Goal: Information Seeking & Learning: Learn about a topic

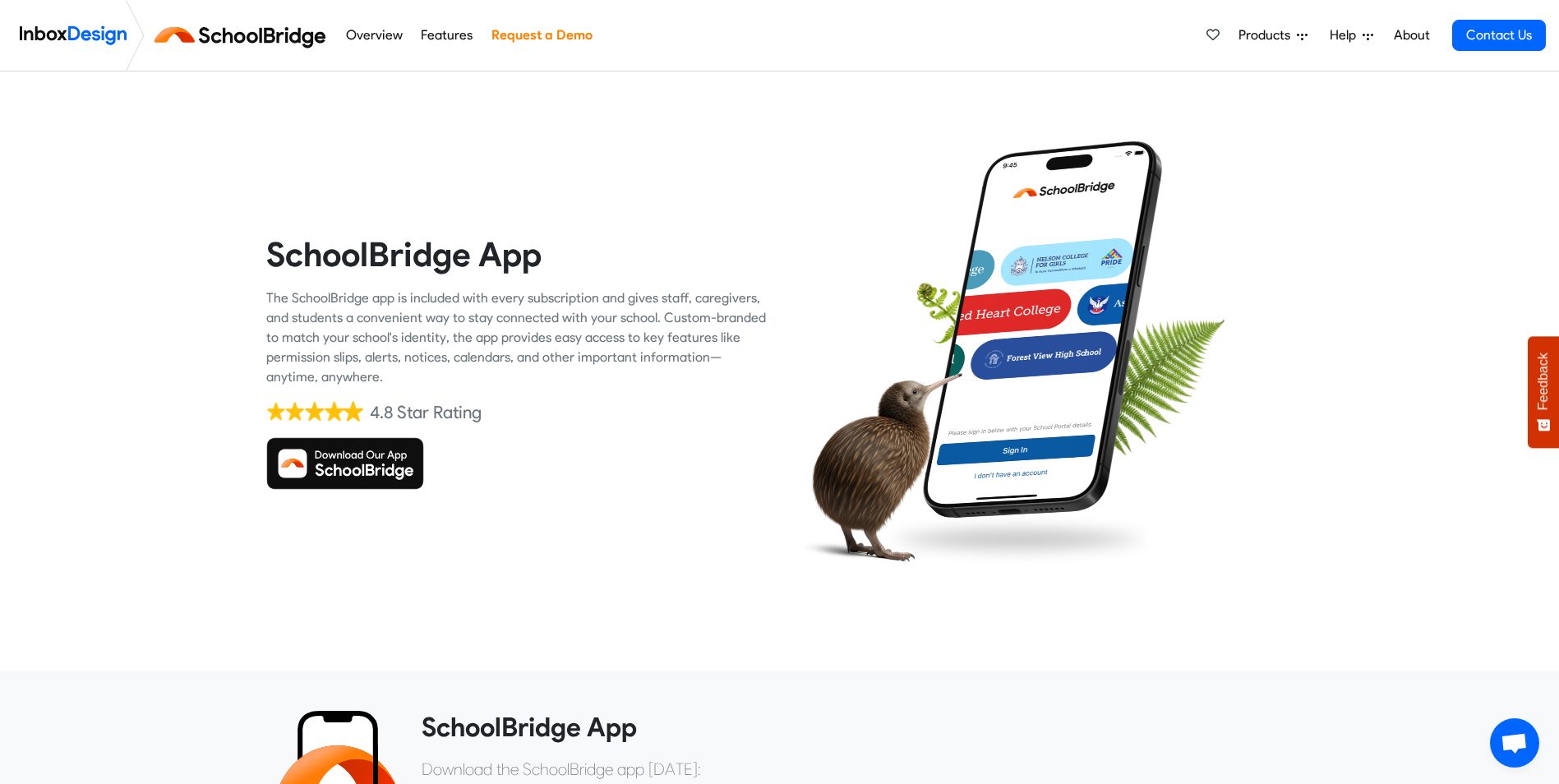
click at [374, 472] on img at bounding box center [345, 463] width 158 height 53
